Goal: Task Accomplishment & Management: Manage account settings

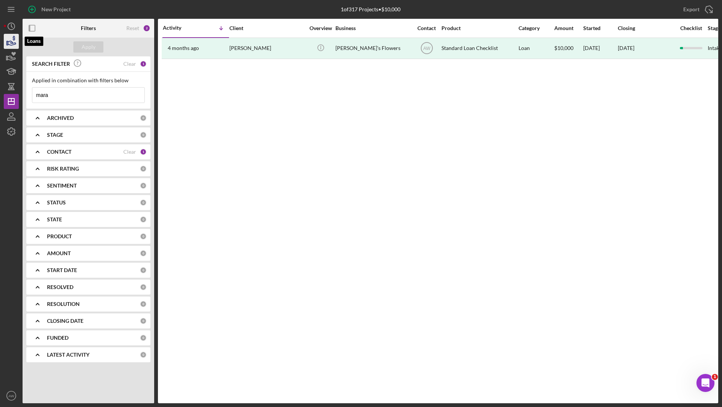
click at [14, 36] on icon "button" at bounding box center [14, 38] width 2 height 5
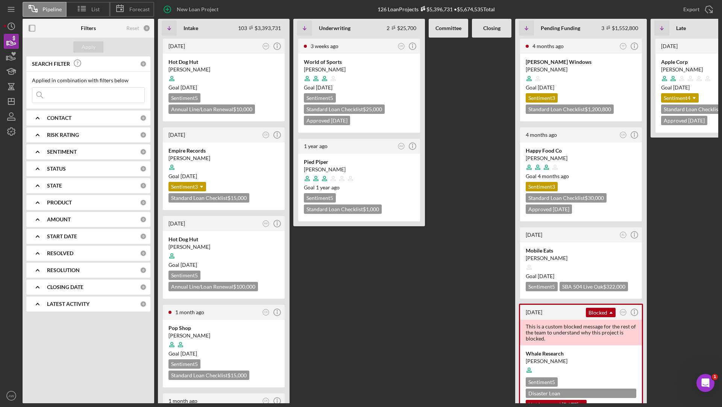
click at [20, 132] on nav "Icon/Menu Icon/Dashboard Dashboard Clients Product Templates AW [PERSON_NAME] I…" at bounding box center [13, 201] width 19 height 403
click at [14, 132] on icon "button" at bounding box center [12, 132] width 8 height 8
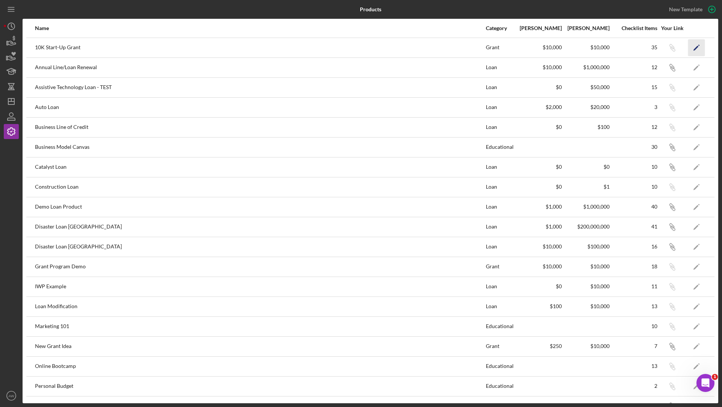
click at [699, 42] on icon "Icon/Edit" at bounding box center [696, 47] width 17 height 17
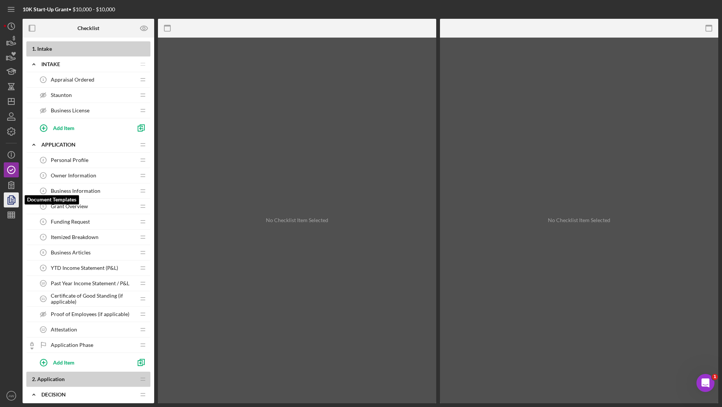
click at [13, 203] on polyline "button" at bounding box center [11, 200] width 6 height 7
